Goal: Task Accomplishment & Management: Use online tool/utility

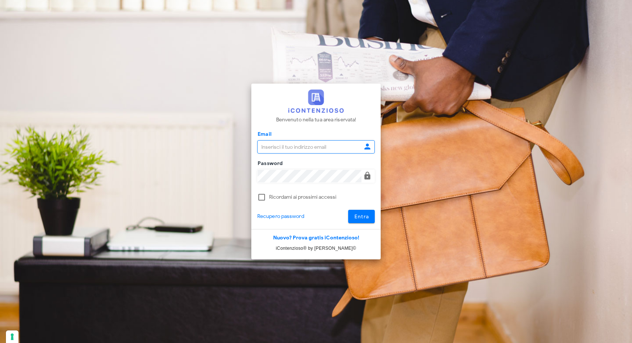
type input "[EMAIL_ADDRESS][DOMAIN_NAME]"
click at [354, 220] on button "Entra" at bounding box center [361, 216] width 27 height 13
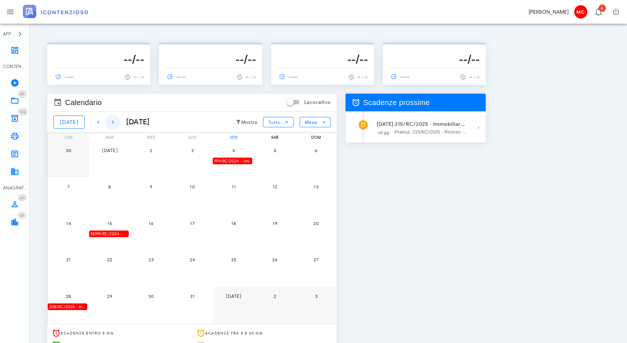
click at [108, 123] on icon "button" at bounding box center [112, 122] width 9 height 9
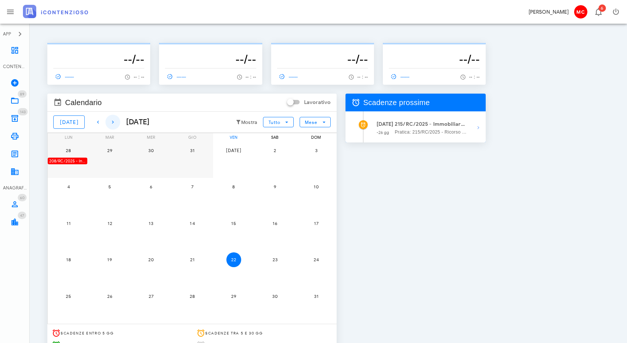
click at [108, 123] on icon "button" at bounding box center [112, 122] width 9 height 9
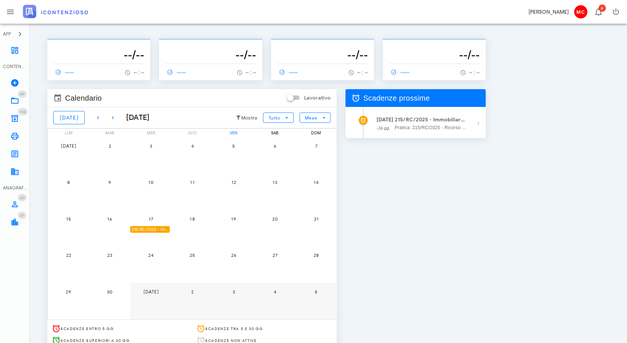
click at [144, 223] on div "17" at bounding box center [151, 218] width 42 height 15
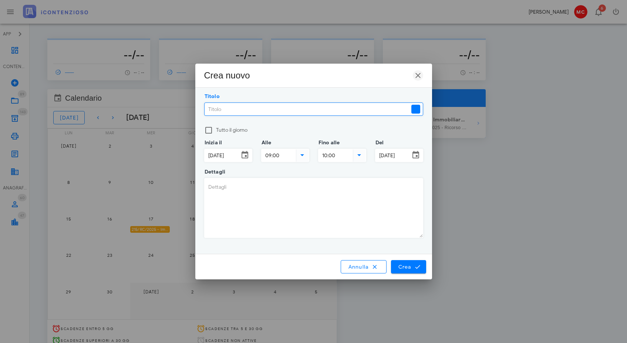
click at [415, 77] on icon "button" at bounding box center [417, 75] width 9 height 9
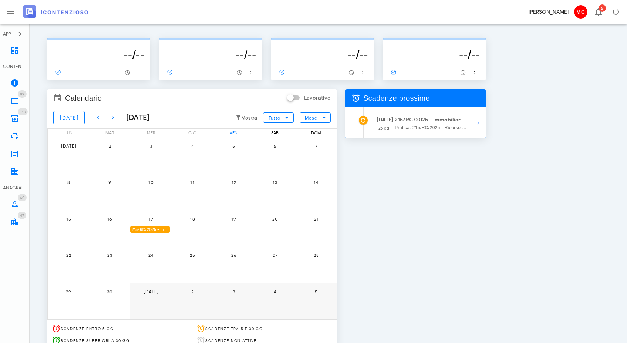
click at [160, 232] on div "215/RC/2025 - Immobiliare Veledil Prima S.r.l. in liquidazione - Deposita la Co…" at bounding box center [150, 229] width 40 height 7
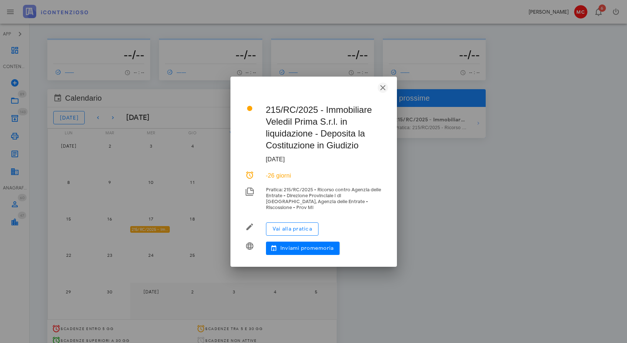
click at [382, 91] on icon "button" at bounding box center [382, 87] width 9 height 9
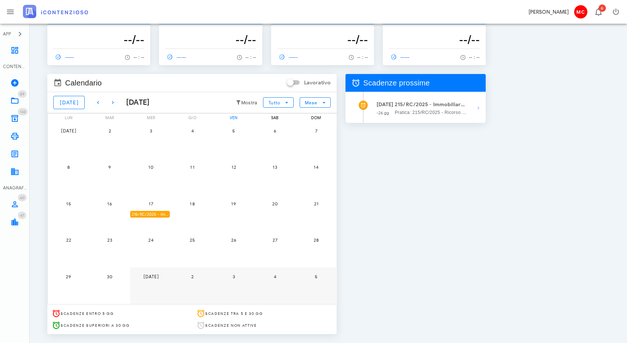
scroll to position [0, 0]
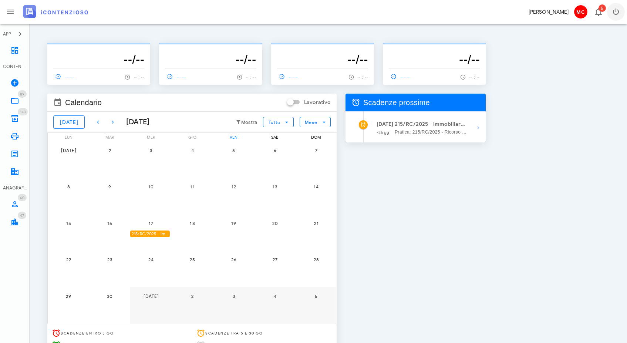
click at [619, 13] on icon "button" at bounding box center [615, 11] width 9 height 9
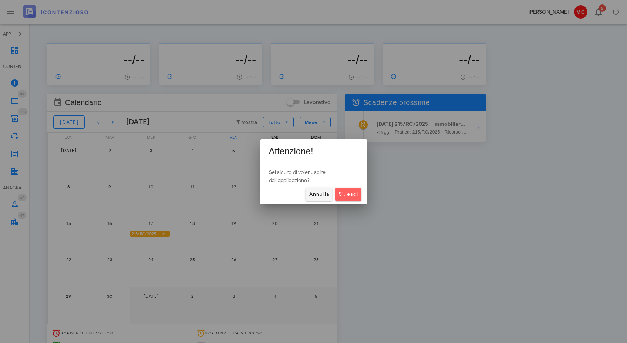
click at [359, 191] on button "Sì, esci" at bounding box center [348, 193] width 26 height 13
